Goal: Task Accomplishment & Management: Complete application form

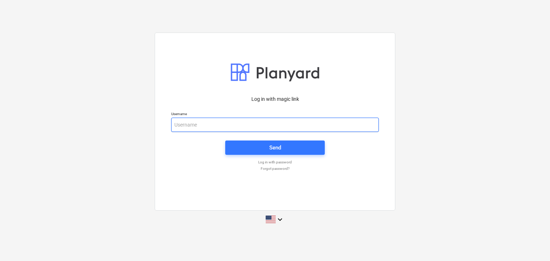
click at [198, 119] on input "email" at bounding box center [275, 125] width 208 height 14
paste input "REQ QTN : 562 157.96 SQ.M/295 AED TOTAL QTY : 128 NOS"
type input "REQ QTN : 562 157.96 SQ.M/295 AED TOTAL QTY : 128 NOS"
drag, startPoint x: 322, startPoint y: 128, endPoint x: 109, endPoint y: 112, distance: 213.0
click at [109, 112] on div "Log in with magic link Username REQ QTN : 562 157.96 SQ.M/295 AED TOTAL QTY : 1…" at bounding box center [275, 131] width 550 height 208
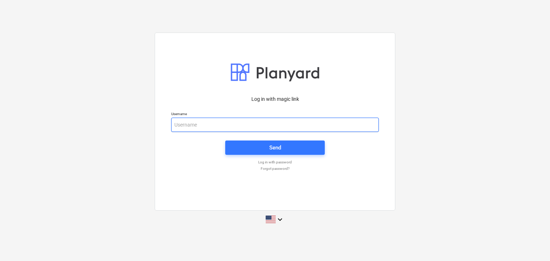
click at [179, 121] on input "email" at bounding box center [275, 125] width 208 height 14
paste input "[EMAIL_ADDRESS][DOMAIN_NAME]"
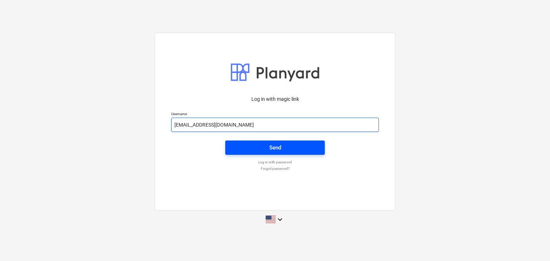
type input "[EMAIL_ADDRESS][DOMAIN_NAME]"
click at [254, 149] on span "Send" at bounding box center [275, 147] width 82 height 9
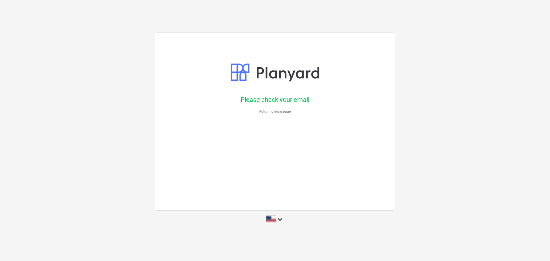
click at [254, 148] on div "Please check your email Return to login page" at bounding box center [275, 122] width 241 height 178
click at [279, 220] on icon "keyboard_arrow_down" at bounding box center [280, 220] width 9 height 9
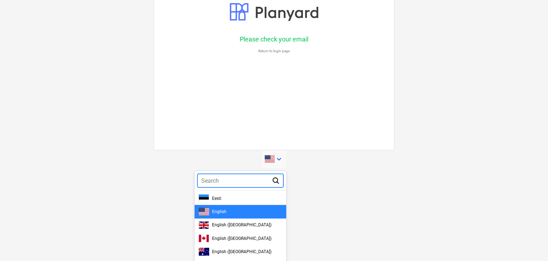
scroll to position [97, 0]
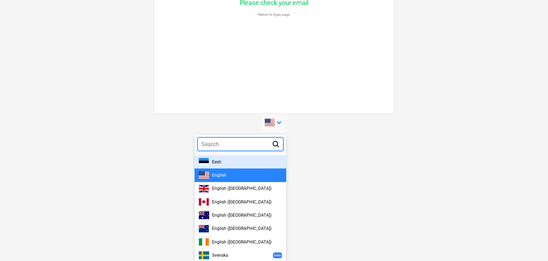
click at [298, 152] on div at bounding box center [274, 130] width 548 height 261
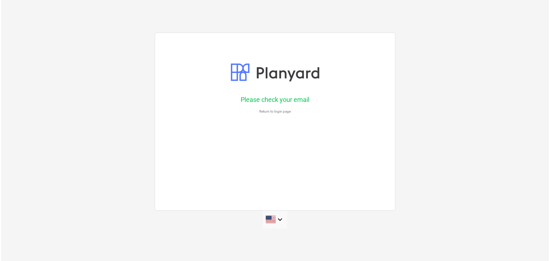
scroll to position [0, 0]
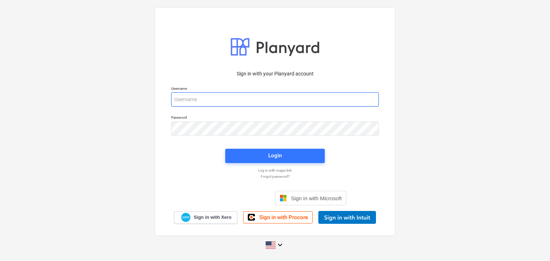
click at [189, 101] on input "email" at bounding box center [275, 99] width 208 height 14
paste input "[EMAIL_ADDRESS][DOMAIN_NAME]"
type input "[EMAIL_ADDRESS][DOMAIN_NAME]"
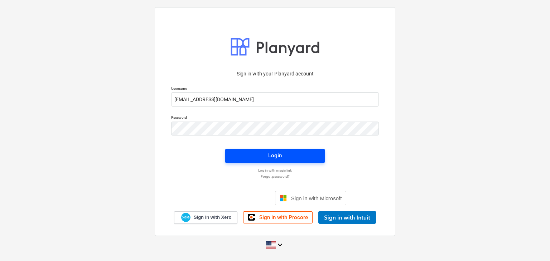
click at [252, 155] on span "Login" at bounding box center [275, 155] width 82 height 9
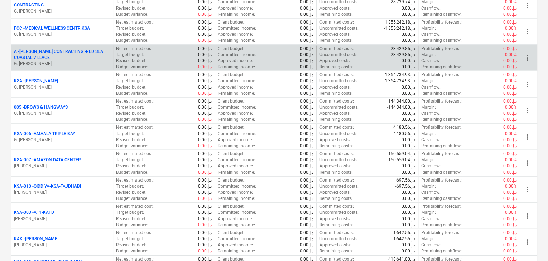
scroll to position [824, 0]
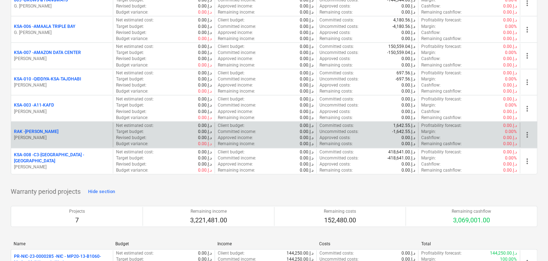
click at [61, 135] on p "z. abbas" at bounding box center [62, 138] width 96 height 6
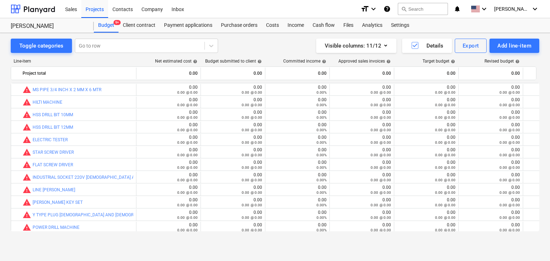
scroll to position [77, 0]
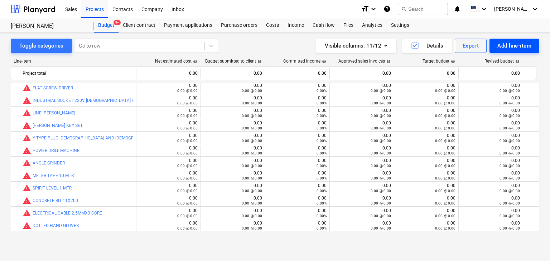
click at [503, 47] on div "Add line-item" at bounding box center [515, 45] width 34 height 9
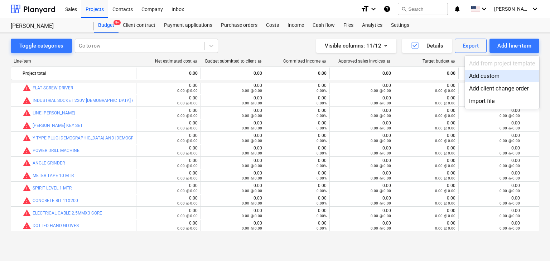
click at [487, 73] on div "Add custom" at bounding box center [502, 76] width 75 height 13
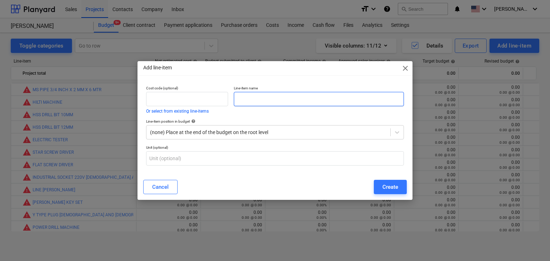
scroll to position [77, 0]
click at [292, 101] on input "text" at bounding box center [319, 99] width 170 height 14
paste input "JOTUN HARDTOP XP RAL 840 HR 7038, A GATE GREY (COMP A & B) 5 L PACK"
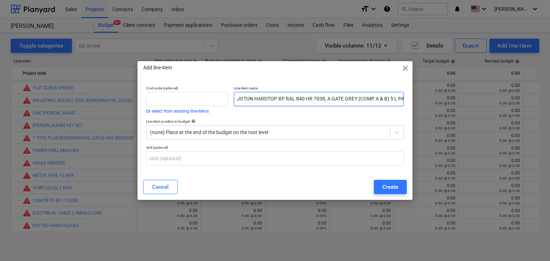
scroll to position [0, 8]
type input "JOTUN HARDTOP XP RAL 840 HR 7038, A GATE GREY (COMP A & B) 5 L PACK"
click at [404, 178] on div "Cancel Create" at bounding box center [275, 187] width 272 height 20
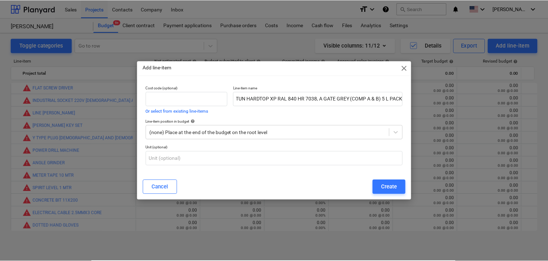
scroll to position [0, 0]
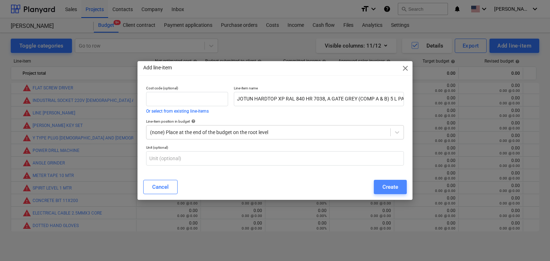
click at [393, 185] on div "Create" at bounding box center [391, 187] width 16 height 9
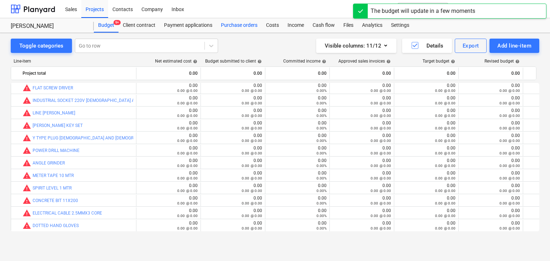
click at [239, 30] on div "Purchase orders" at bounding box center [239, 25] width 45 height 14
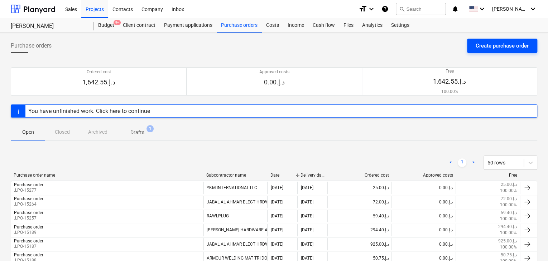
click at [479, 45] on div "Create purchase order" at bounding box center [502, 45] width 53 height 9
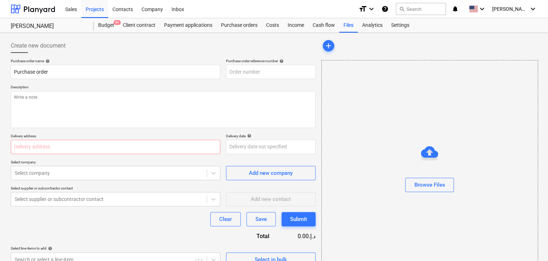
type textarea "x"
type input "RAK-PO-010"
drag, startPoint x: 233, startPoint y: 88, endPoint x: 254, endPoint y: 82, distance: 21.8
click at [234, 89] on p "Description" at bounding box center [163, 88] width 305 height 6
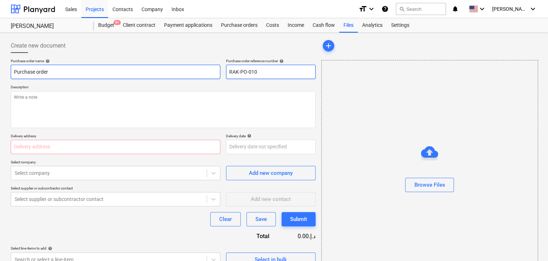
drag, startPoint x: 261, startPoint y: 76, endPoint x: 214, endPoint y: 71, distance: 47.5
click at [214, 71] on div "Purchase order name help Purchase order Purchase order reference number help RA…" at bounding box center [163, 69] width 305 height 20
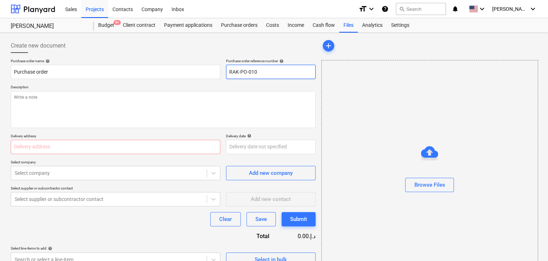
type textarea "x"
type input "."
type textarea "x"
type input ".LP"
type textarea "x"
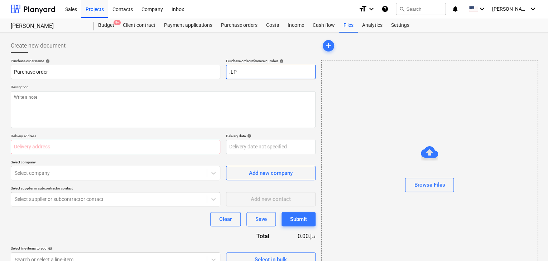
type input ".LPO"
type textarea "x"
type input ".LPO-"
type textarea "x"
type input ".LPO-1"
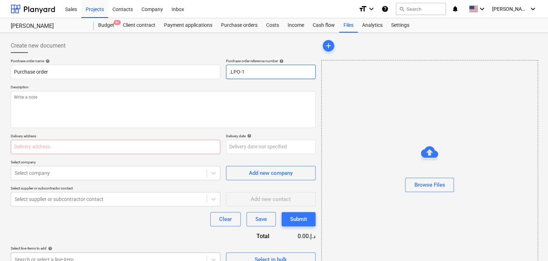
type textarea "x"
type input ".LPO-15"
type textarea "x"
type input ".LPO-153"
type textarea "x"
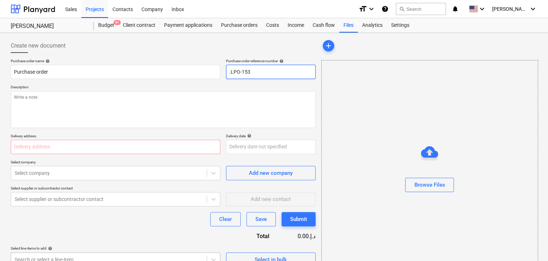
type input ".LPO-1535"
type textarea "x"
type input ".LPO-15355"
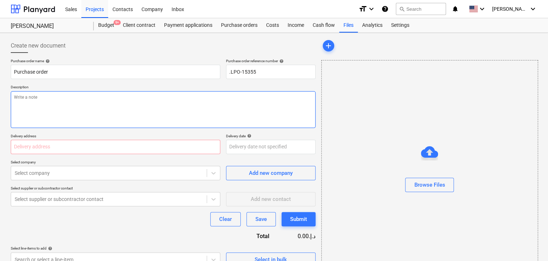
type textarea "x"
click at [130, 123] on textarea at bounding box center [163, 109] width 305 height 37
type textarea "2"
type textarea "x"
type textarea "22"
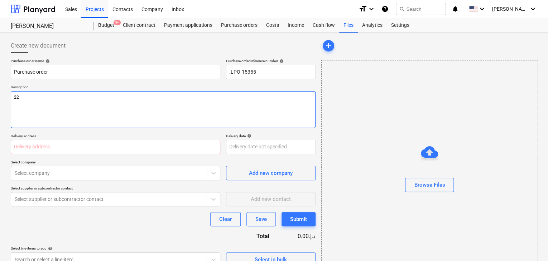
type textarea "x"
type textarea "22/"
type textarea "x"
type textarea "22/A"
type textarea "x"
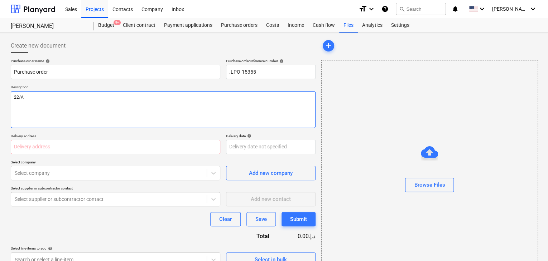
type textarea "22/AU"
type textarea "x"
type textarea "22/AUG"
type textarea "x"
type textarea "22/AUG/"
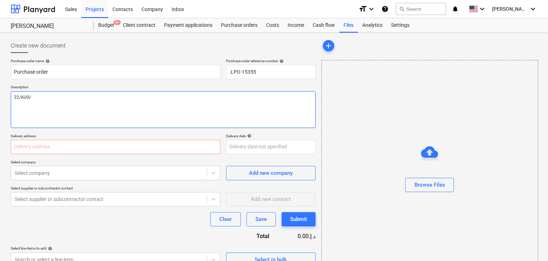
type textarea "x"
type textarea "22/AUG/2"
type textarea "x"
type textarea "22/AUG/20"
type textarea "x"
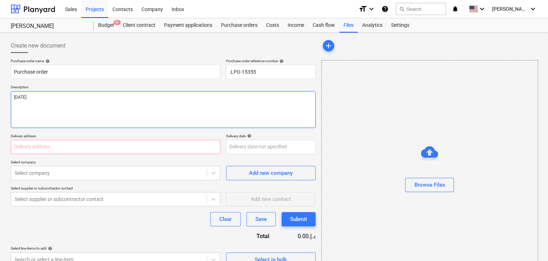
type textarea "22/AUG/202"
type textarea "x"
type textarea "22/AUG/2025"
click at [42, 144] on input "text" at bounding box center [116, 147] width 210 height 14
type textarea "x"
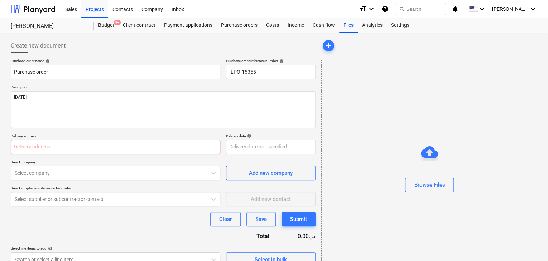
type input "L"
type textarea "x"
type input "LU"
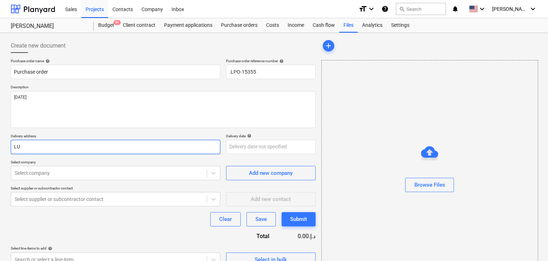
type textarea "x"
type input "LUC"
type textarea "x"
type input "LUCK"
type textarea "x"
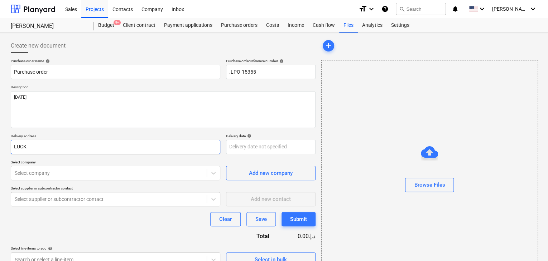
type input "LUCKY"
type textarea "x"
type input "LUCKY"
type textarea "x"
type input "LUCKY E"
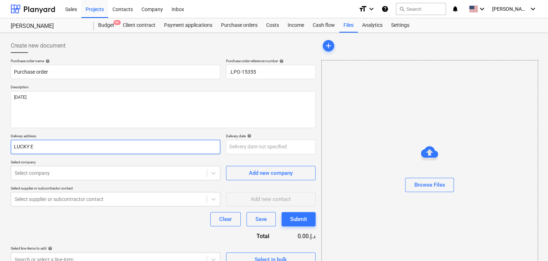
type textarea "x"
type input "LUCKY EN"
type textarea "x"
type input "LUCKY ENG"
type textarea "x"
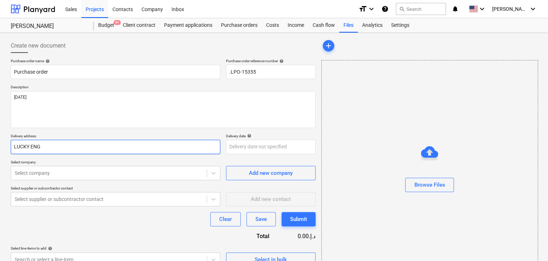
type input "LUCKY ENGI"
type textarea "x"
type input "LUCKY ENGIN"
type textarea "x"
type input "LUCKY ENGINE"
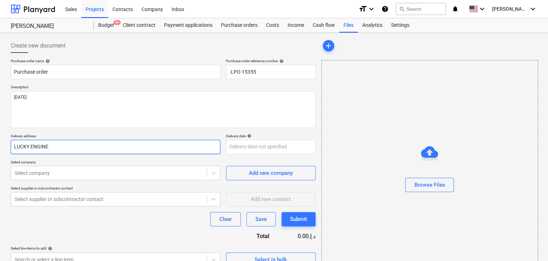
type textarea "x"
type input "LUCKY ENGINEE"
type textarea "x"
type input "LUCKY ENGINEER"
type textarea "x"
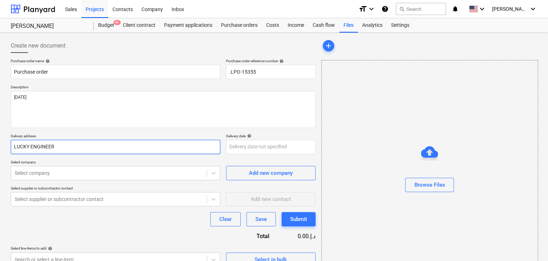
type input "LUCKY ENGINEERI"
type textarea "x"
type input "LUCKY ENGINEERIN"
type textarea "x"
type input "LUCKY ENGINEERING"
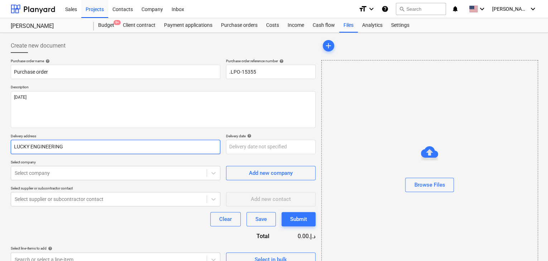
type textarea "x"
type input "LUCKY ENGINEERING S"
type textarea "x"
type input "LUCKY ENGINEERING SE"
type textarea "x"
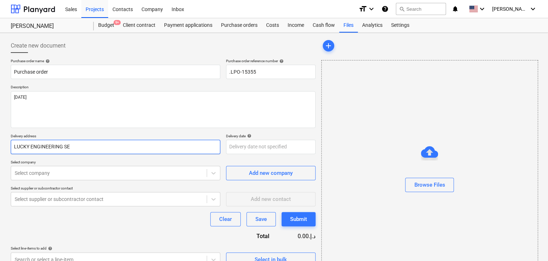
type input "LUCKY ENGINEERING SER"
type textarea "x"
type input "LUCKY ENGINEERING SERV"
type textarea "x"
type input "LUCKY ENGINEERING SERVI"
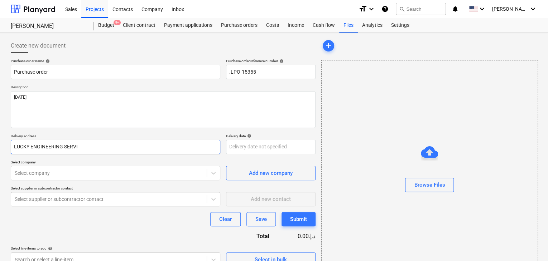
type textarea "x"
type input "LUCKY ENGINEERING SERVIC"
type textarea "x"
type input "LUCKY ENGINEERING SERVICE"
type textarea "x"
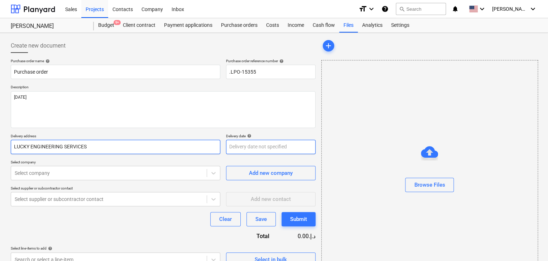
type input "LUCKY ENGINEERING SERVICES"
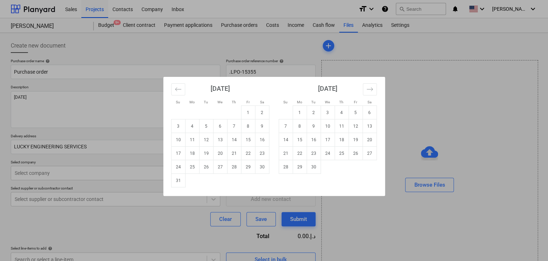
click at [246, 149] on body "Sales Projects Contacts Company Inbox format_size keyboard_arrow_down help sear…" at bounding box center [274, 130] width 548 height 261
click at [183, 182] on td "31" at bounding box center [178, 181] width 14 height 14
type textarea "x"
type input "31 Aug 2025"
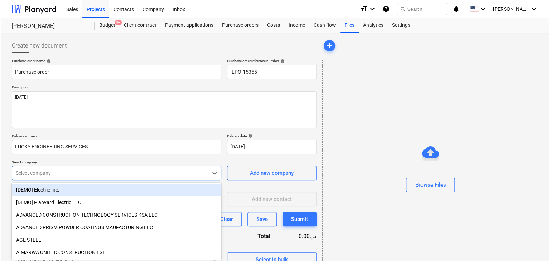
scroll to position [25, 0]
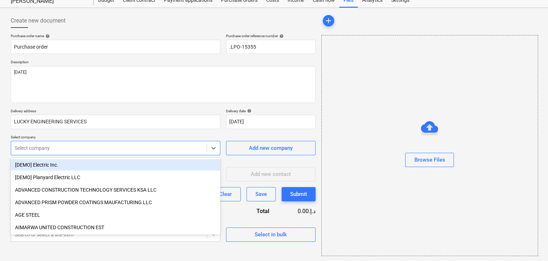
click at [132, 172] on body "Sales Projects Contacts Company Inbox format_size keyboard_arrow_down help sear…" at bounding box center [274, 105] width 548 height 261
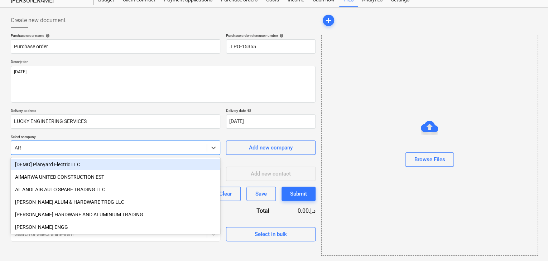
type input "ARI"
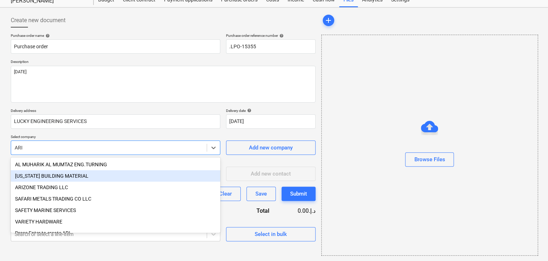
click at [69, 175] on div "ARIZONA BUILDING MATERIAL" at bounding box center [116, 176] width 210 height 11
type textarea "x"
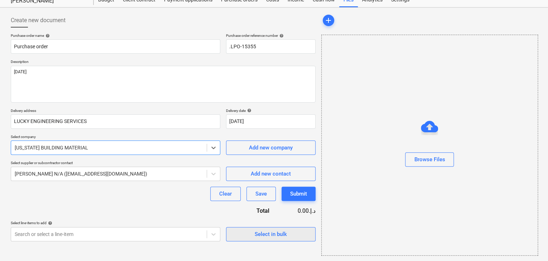
click at [245, 237] on span "Select in bulk" at bounding box center [271, 234] width 72 height 9
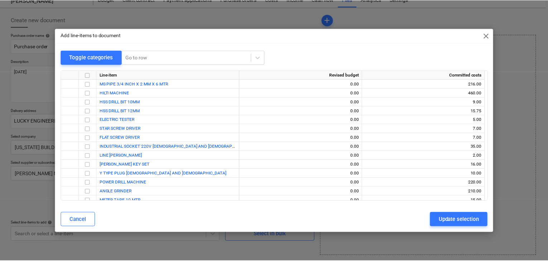
scroll to position [76, 0]
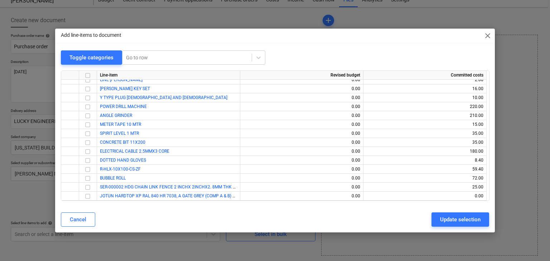
drag, startPoint x: 86, startPoint y: 197, endPoint x: 109, endPoint y: 206, distance: 24.4
click at [86, 196] on input "checkbox" at bounding box center [87, 196] width 9 height 9
click at [441, 220] on div "Update selection" at bounding box center [460, 219] width 40 height 9
type textarea "x"
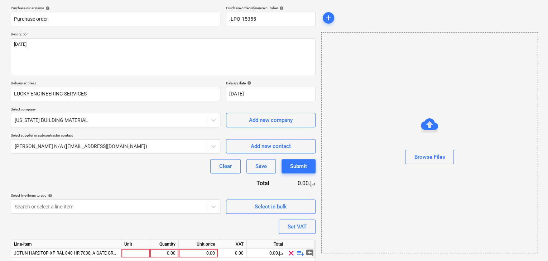
scroll to position [79, 0]
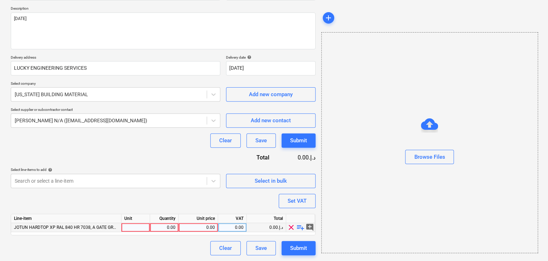
click at [132, 229] on div at bounding box center [135, 228] width 29 height 9
type input "GLN"
type textarea "x"
click at [152, 230] on div "0.00" at bounding box center [164, 228] width 29 height 9
type input "1"
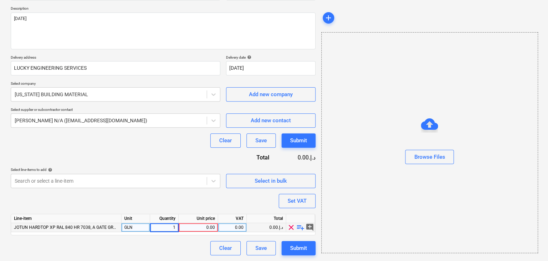
type textarea "x"
click at [204, 226] on div "0.00" at bounding box center [198, 228] width 33 height 9
type input "190.47"
type textarea "x"
drag, startPoint x: 421, startPoint y: 230, endPoint x: 311, endPoint y: 194, distance: 116.1
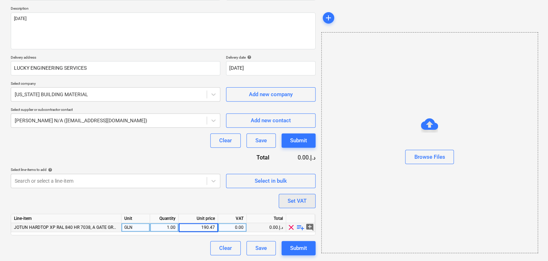
click at [421, 230] on div "Browse Files" at bounding box center [429, 142] width 217 height 221
click at [293, 199] on div "Set VAT" at bounding box center [297, 201] width 19 height 9
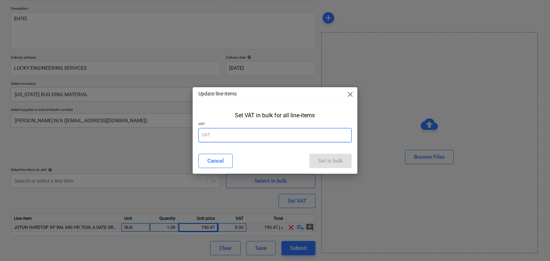
click at [223, 141] on input "text" at bounding box center [275, 135] width 154 height 14
type input "5"
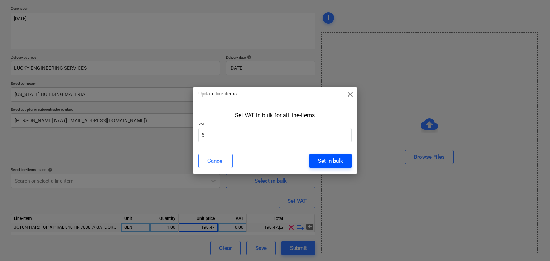
click at [334, 154] on button "Set in bulk" at bounding box center [330, 161] width 42 height 14
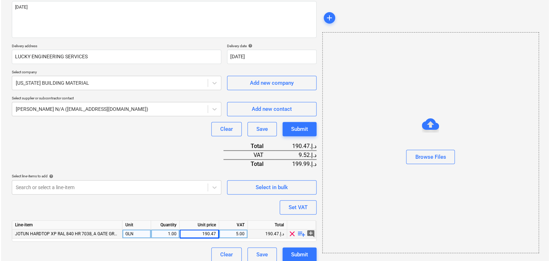
scroll to position [96, 0]
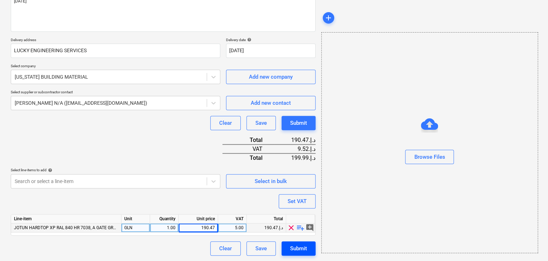
click at [301, 250] on div "Submit" at bounding box center [298, 248] width 17 height 9
type textarea "x"
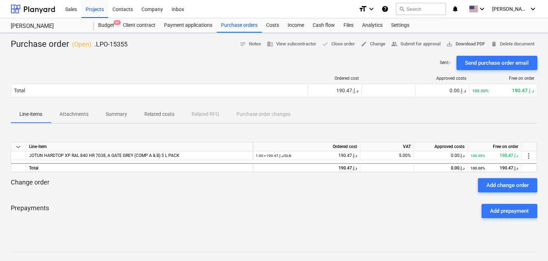
click at [472, 43] on span "save_alt Download PDF" at bounding box center [465, 44] width 39 height 8
